Goal: Find specific page/section: Find specific page/section

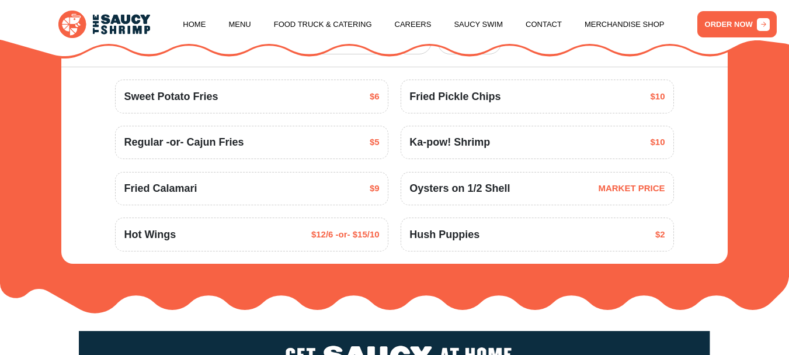
scroll to position [1262, 0]
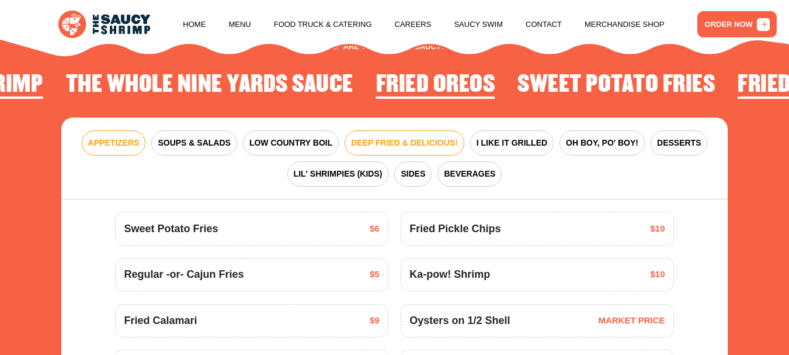
click at [384, 149] on span "DEEP FRIED & DELICIOUS!" at bounding box center [404, 143] width 107 height 12
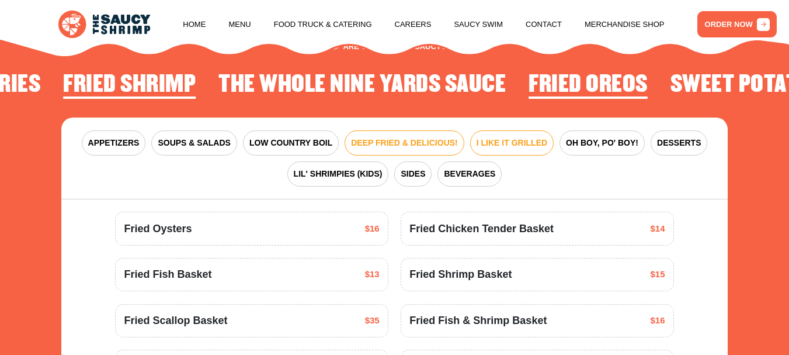
click at [513, 149] on span "I LIKE IT GRILLED" at bounding box center [512, 143] width 71 height 12
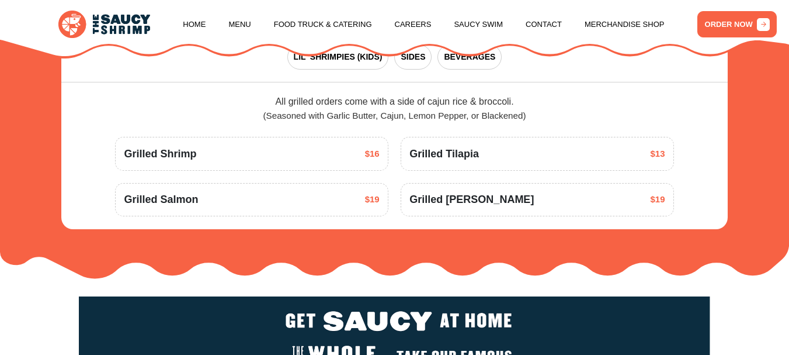
scroll to position [1320, 0]
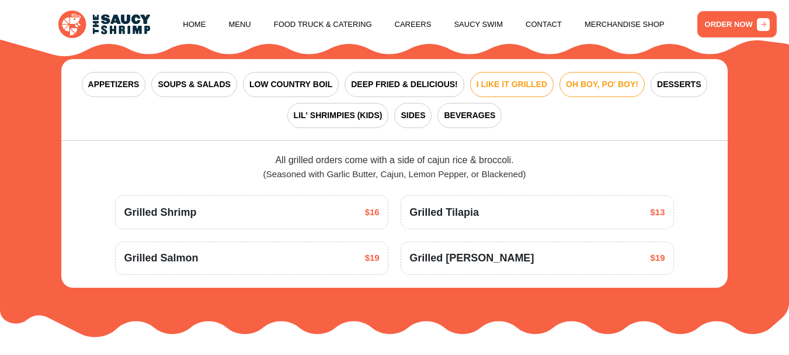
click at [584, 97] on button "OH BOY, PO' BOY!" at bounding box center [602, 84] width 85 height 25
